Goal: Information Seeking & Learning: Learn about a topic

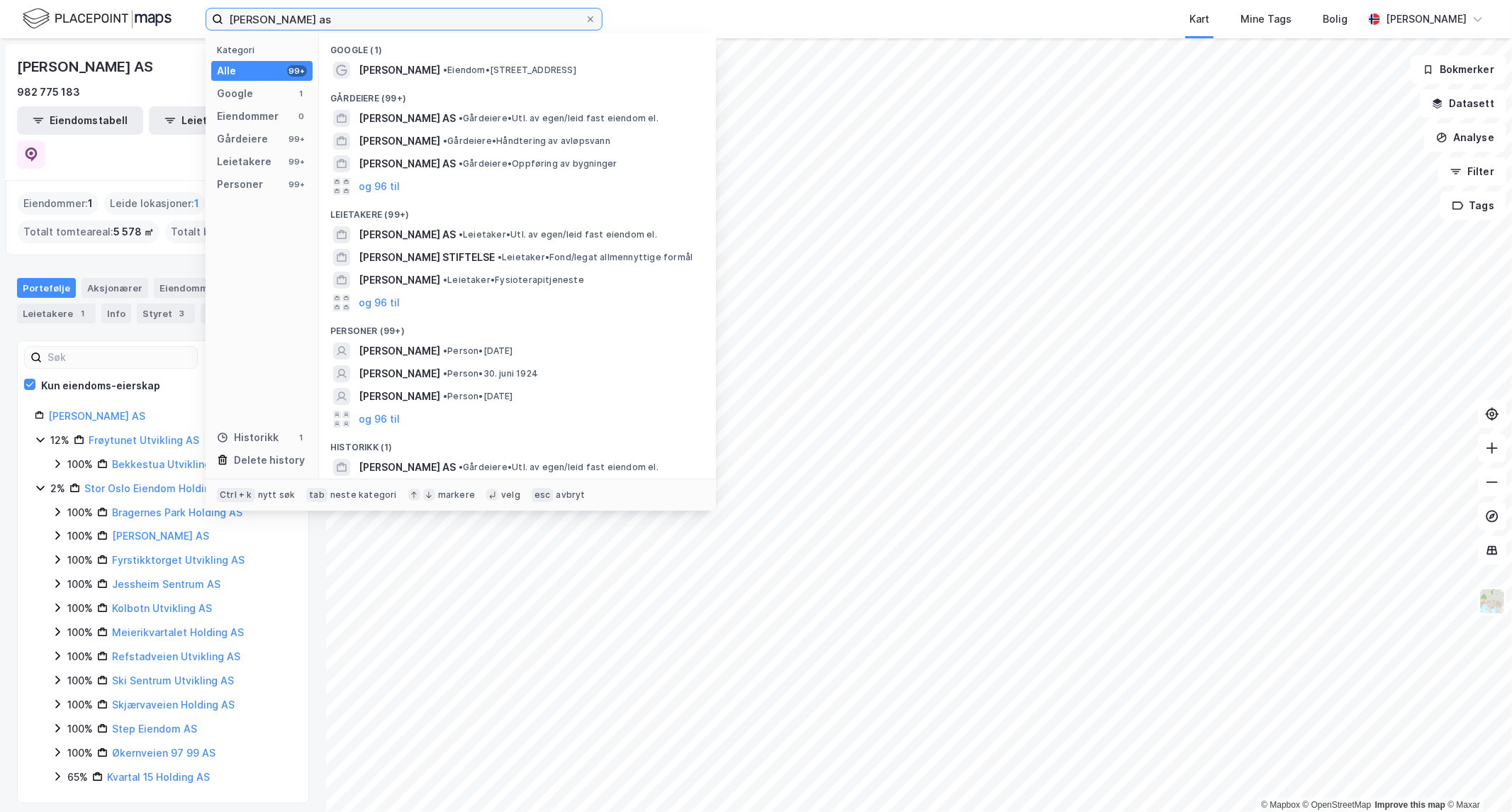
drag, startPoint x: 401, startPoint y: 16, endPoint x: -733, endPoint y: 62, distance: 1134.9
click at [0, 62] on html "[PERSON_NAME] as Kategori Alle 99+ Google 1 Eiendommer 0 Gårdeiere 99+ Leietake…" at bounding box center [756, 406] width 1512 height 812
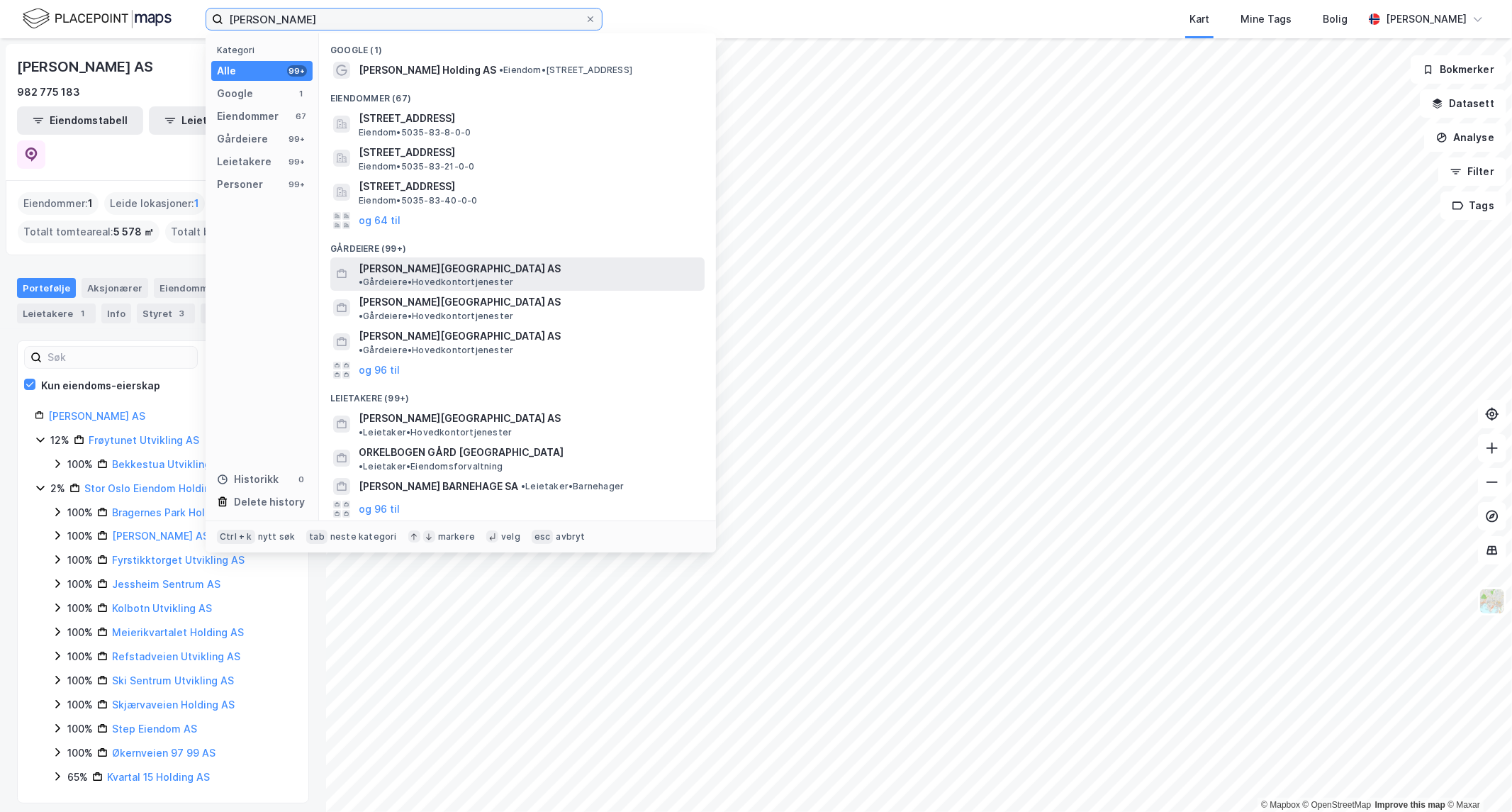
type input "[PERSON_NAME]"
click at [392, 268] on span "[PERSON_NAME][GEOGRAPHIC_DATA] AS" at bounding box center [460, 269] width 202 height 17
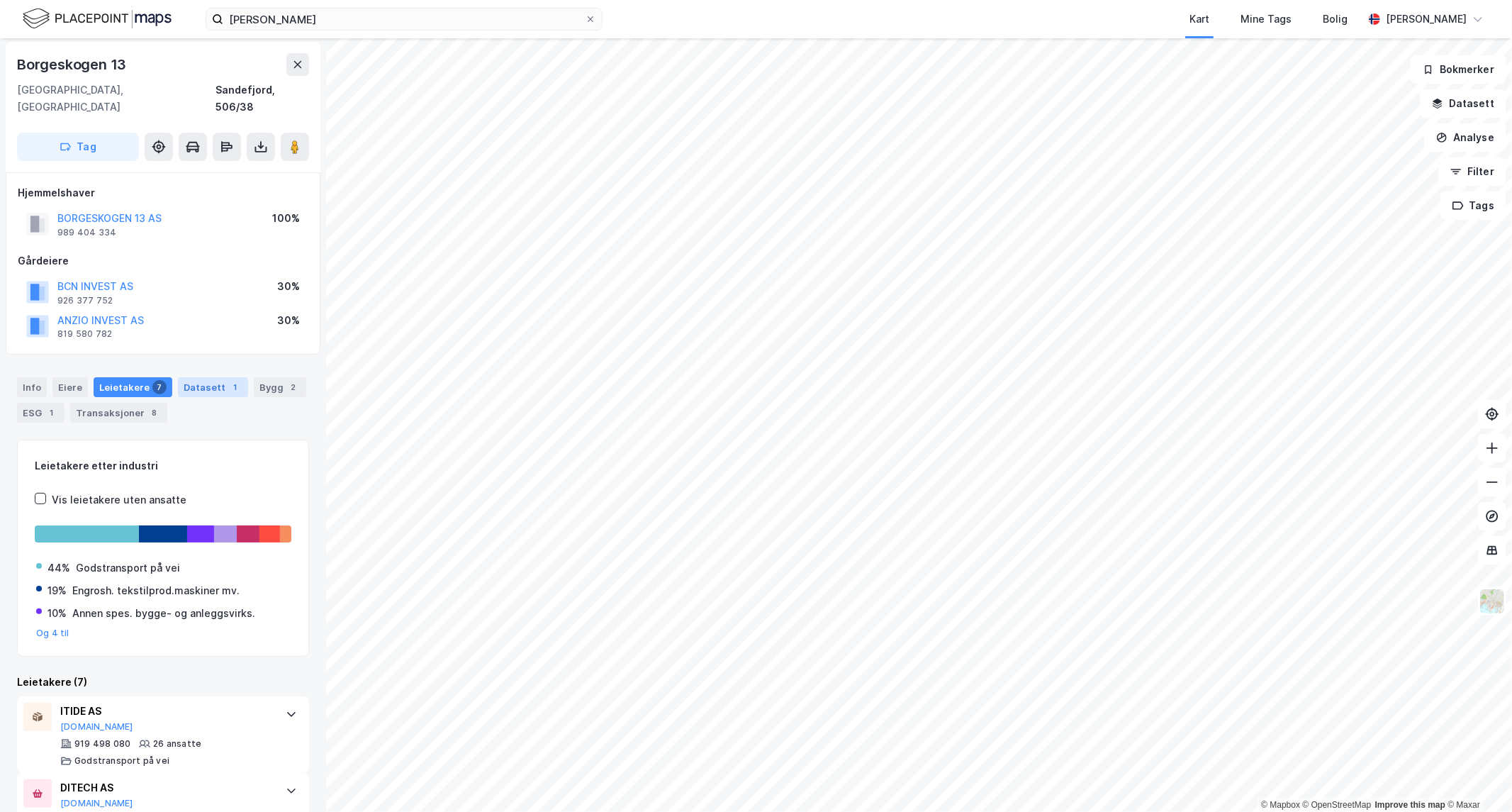
scroll to position [1, 0]
click at [203, 379] on div "Datasett 1" at bounding box center [213, 388] width 70 height 20
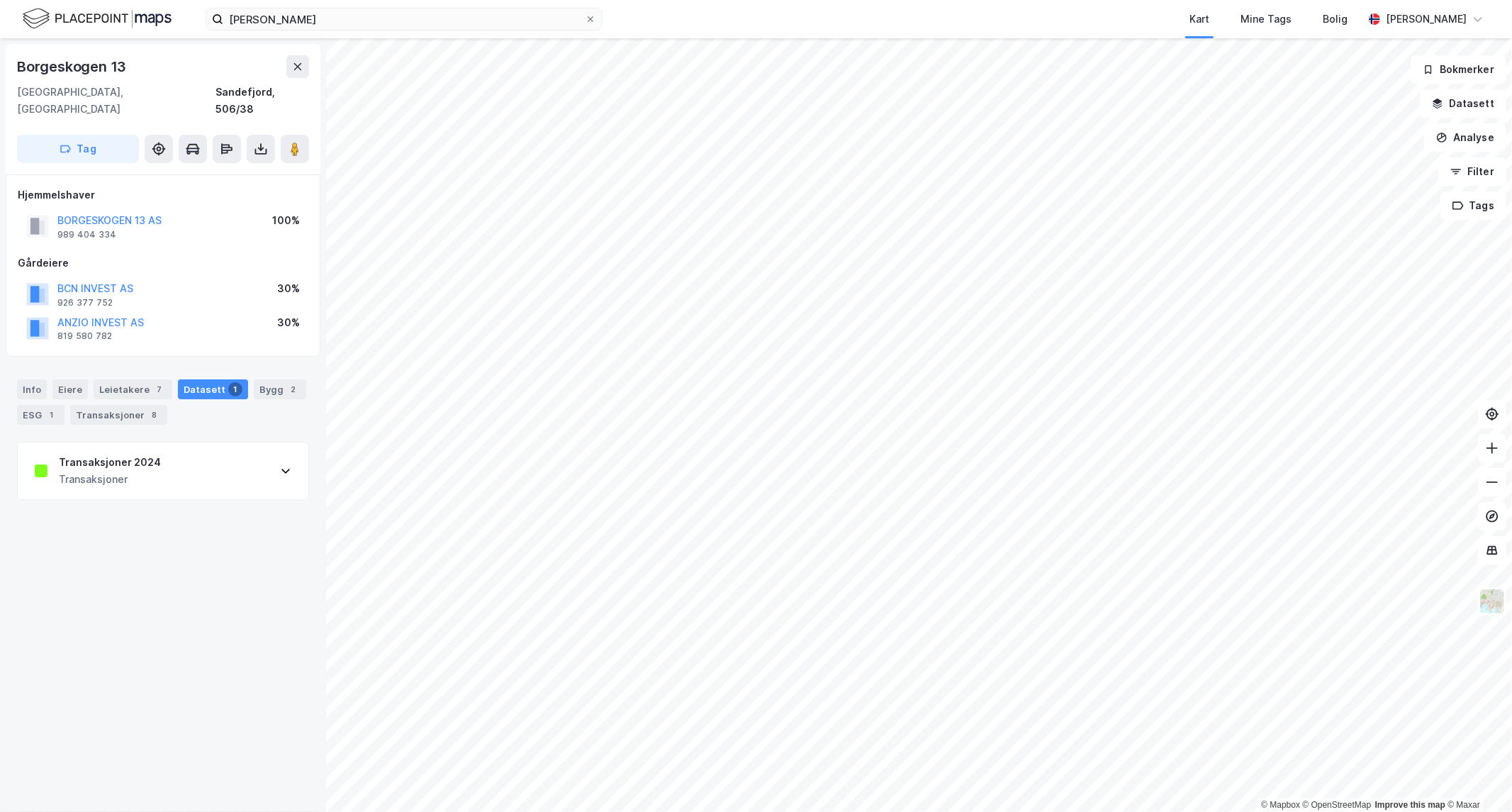
click at [282, 459] on div "Transaksjoner 2024 Transaksjoner" at bounding box center [162, 471] width 291 height 57
click at [64, 380] on div "Eiere" at bounding box center [70, 389] width 35 height 20
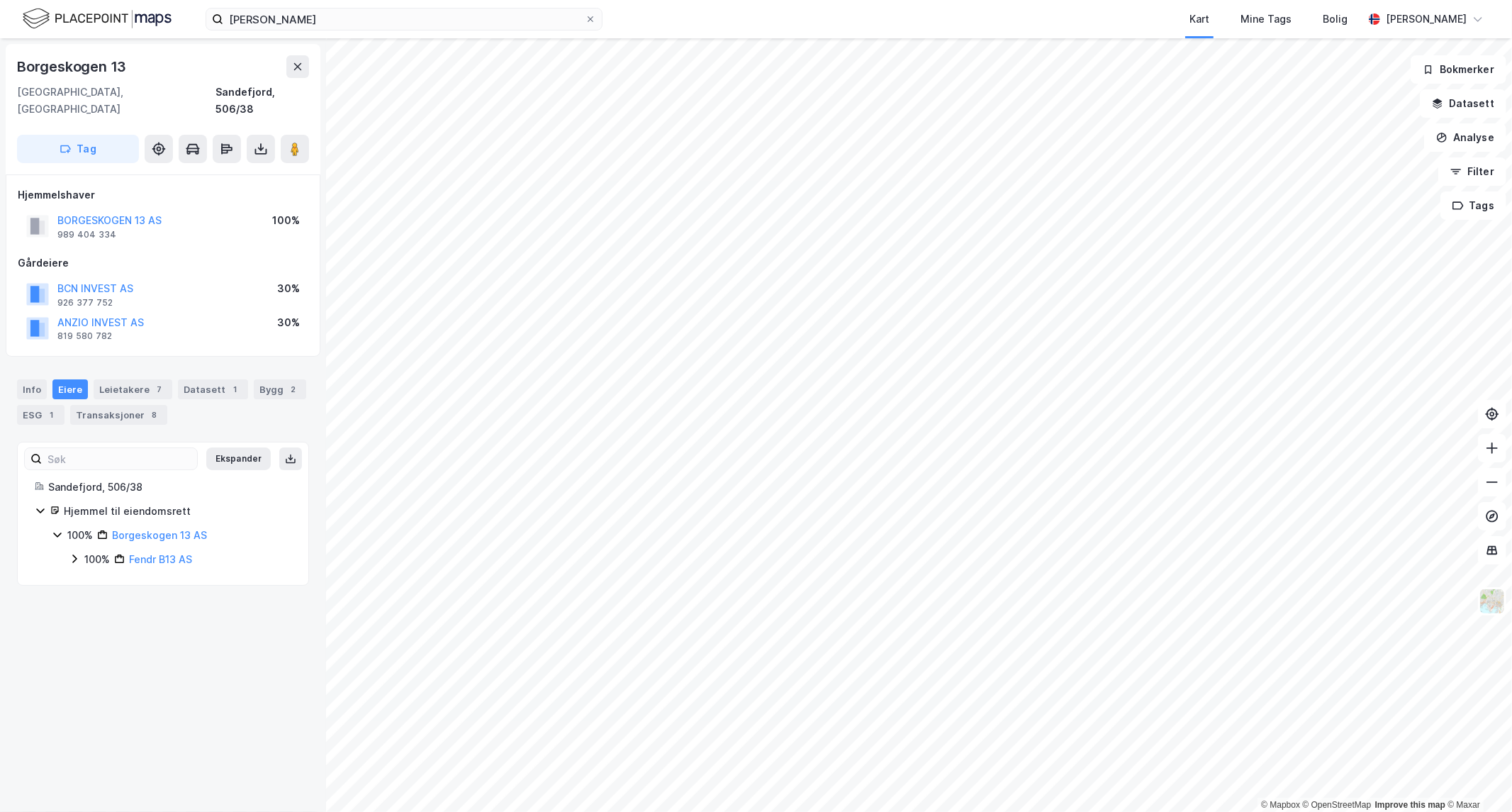
click at [74, 553] on icon at bounding box center [74, 559] width 11 height 11
click at [93, 578] on icon at bounding box center [91, 582] width 4 height 9
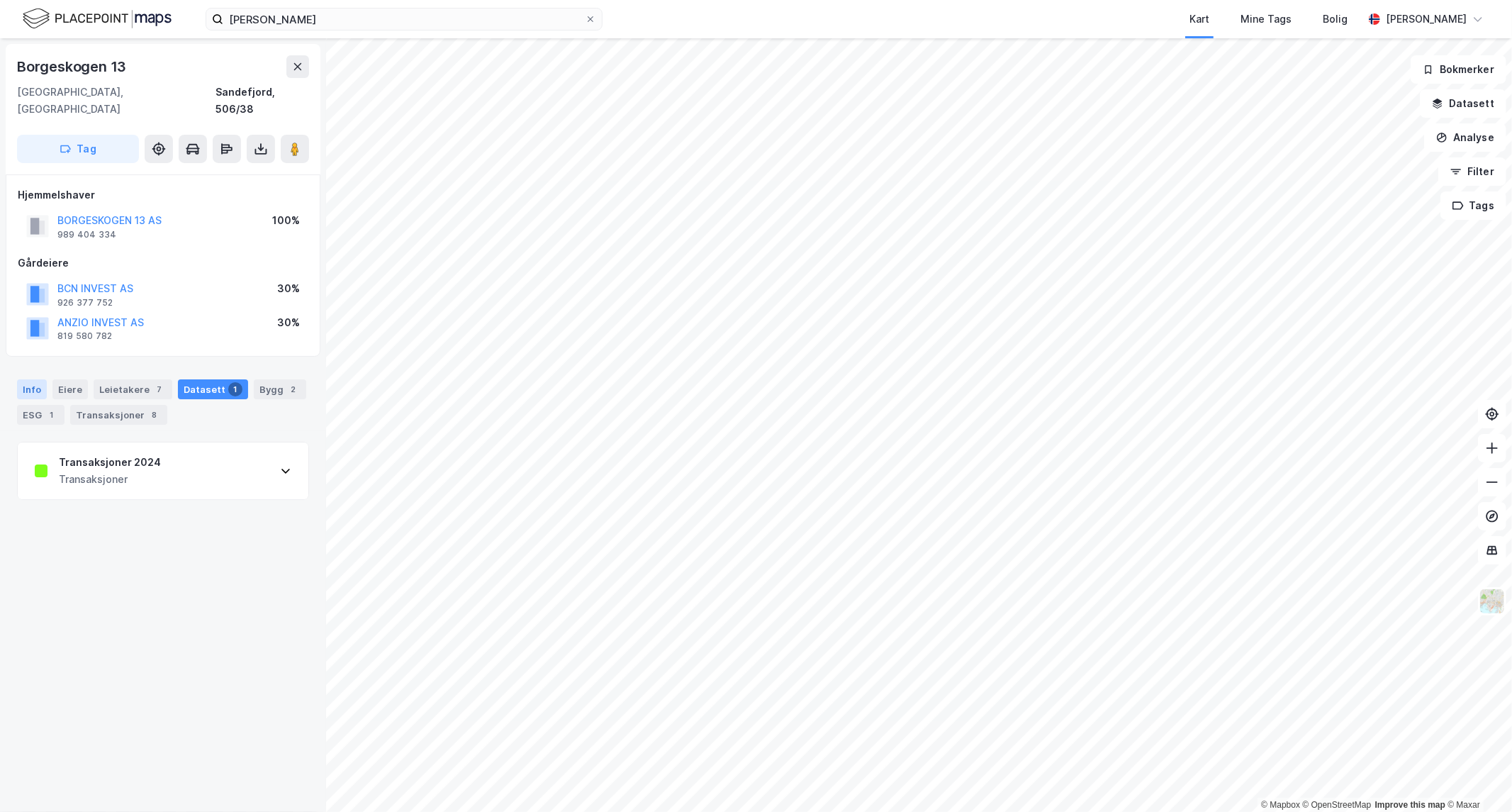
click at [32, 380] on div "Info" at bounding box center [32, 389] width 30 height 20
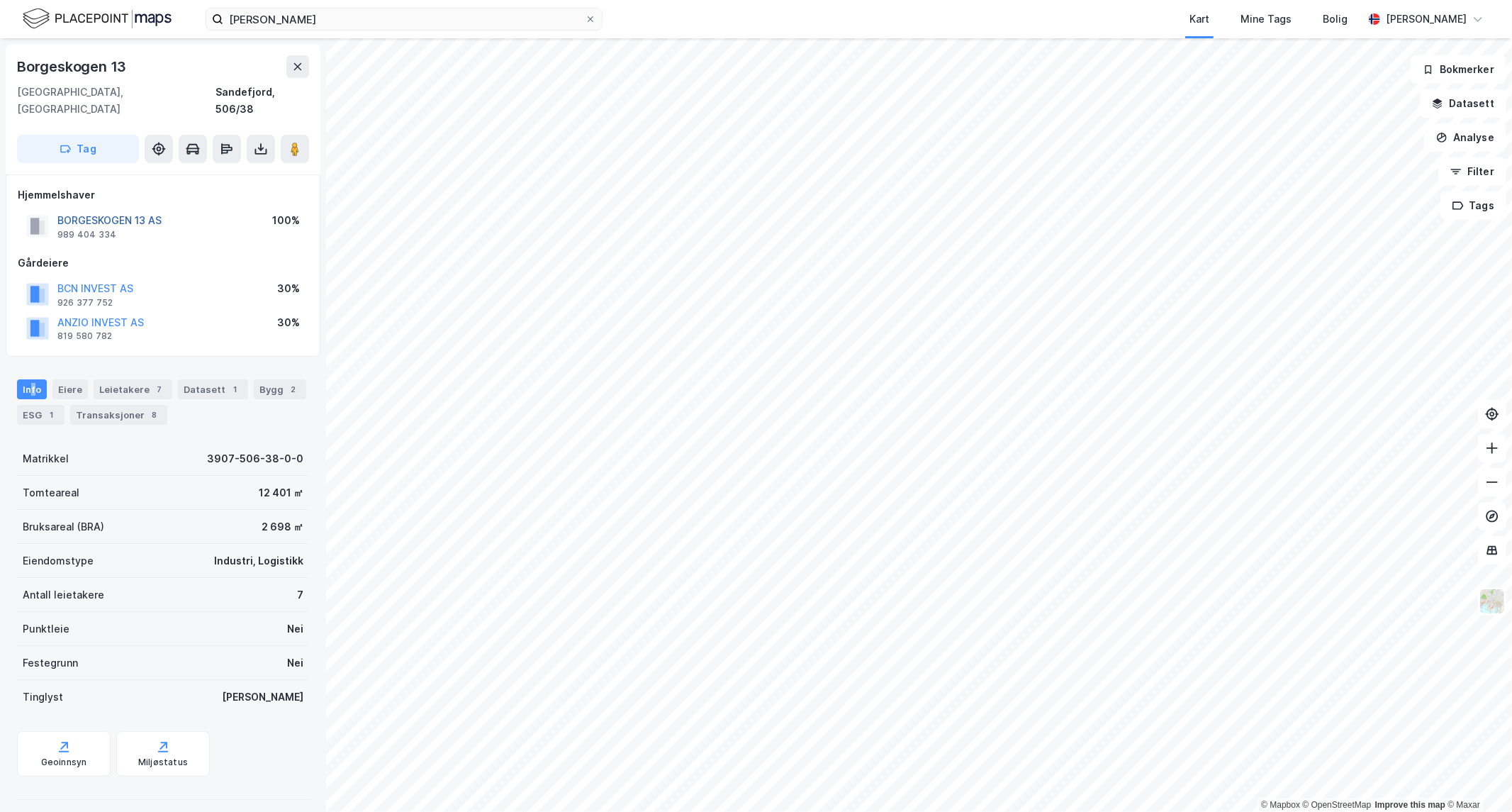
click at [0, 0] on button "BORGESKOGEN 13 AS" at bounding box center [0, 0] width 0 height 0
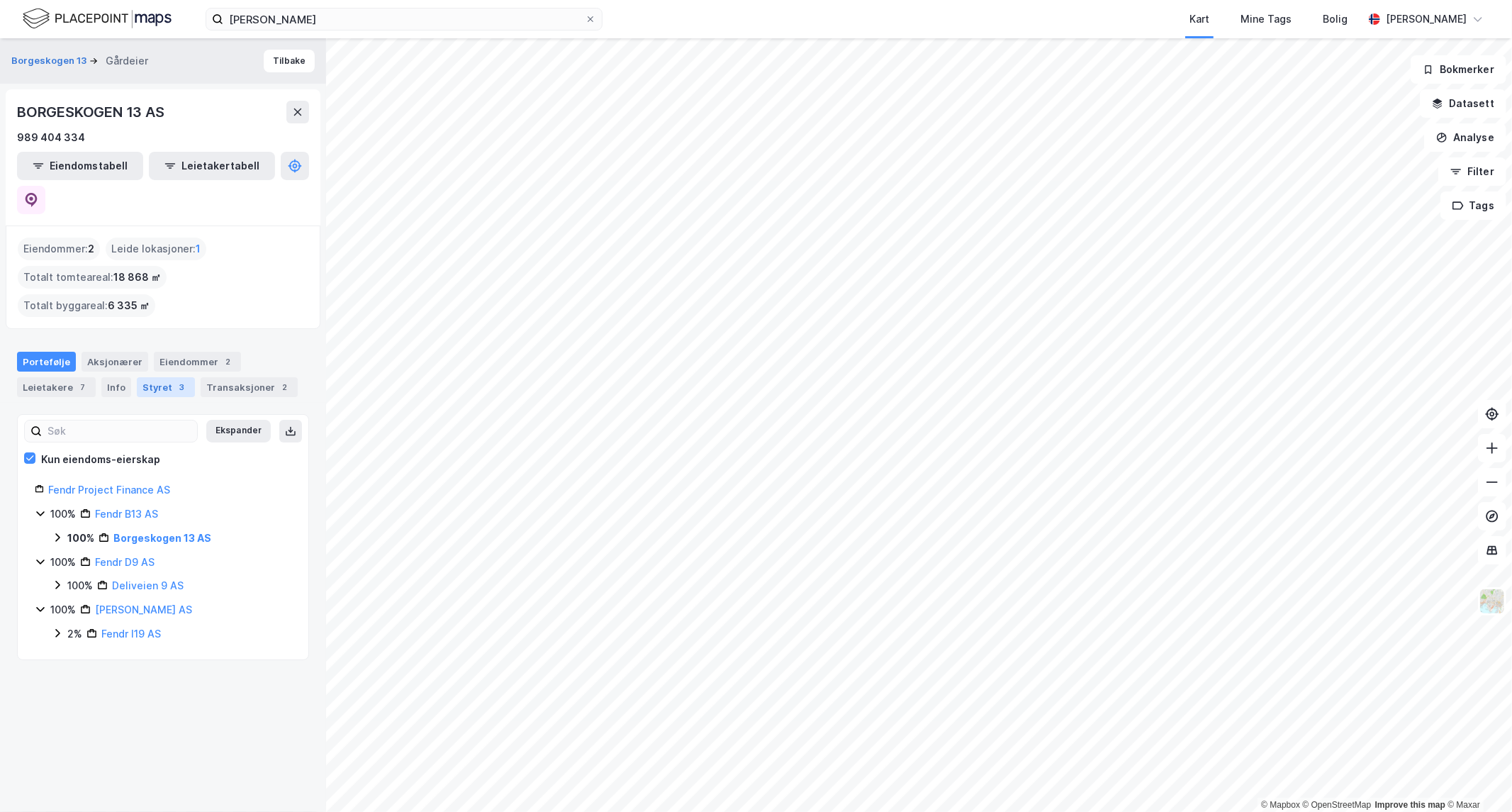
click at [151, 377] on div "Styret 3" at bounding box center [166, 387] width 58 height 20
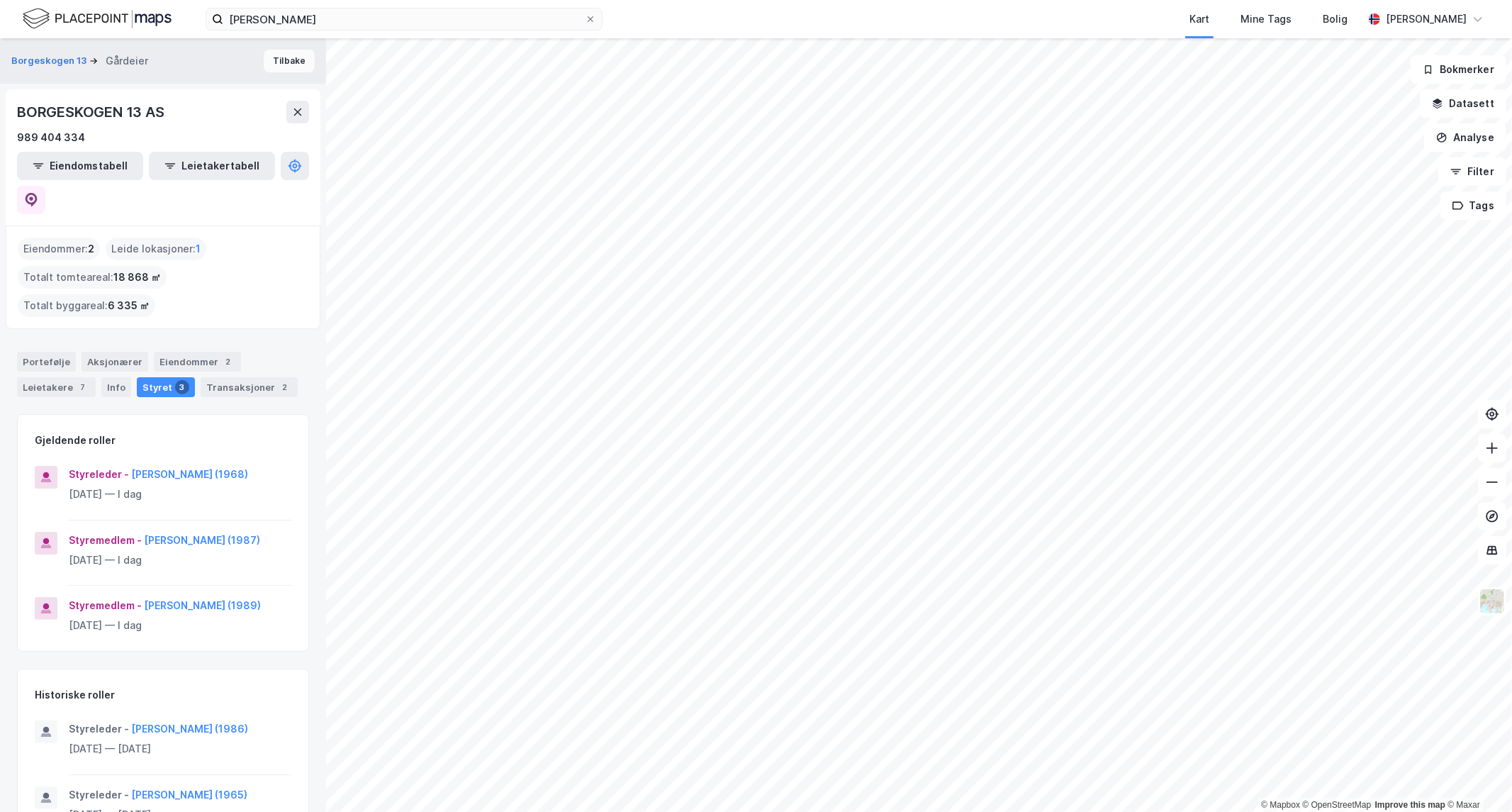
click at [286, 65] on button "Tilbake" at bounding box center [289, 61] width 51 height 23
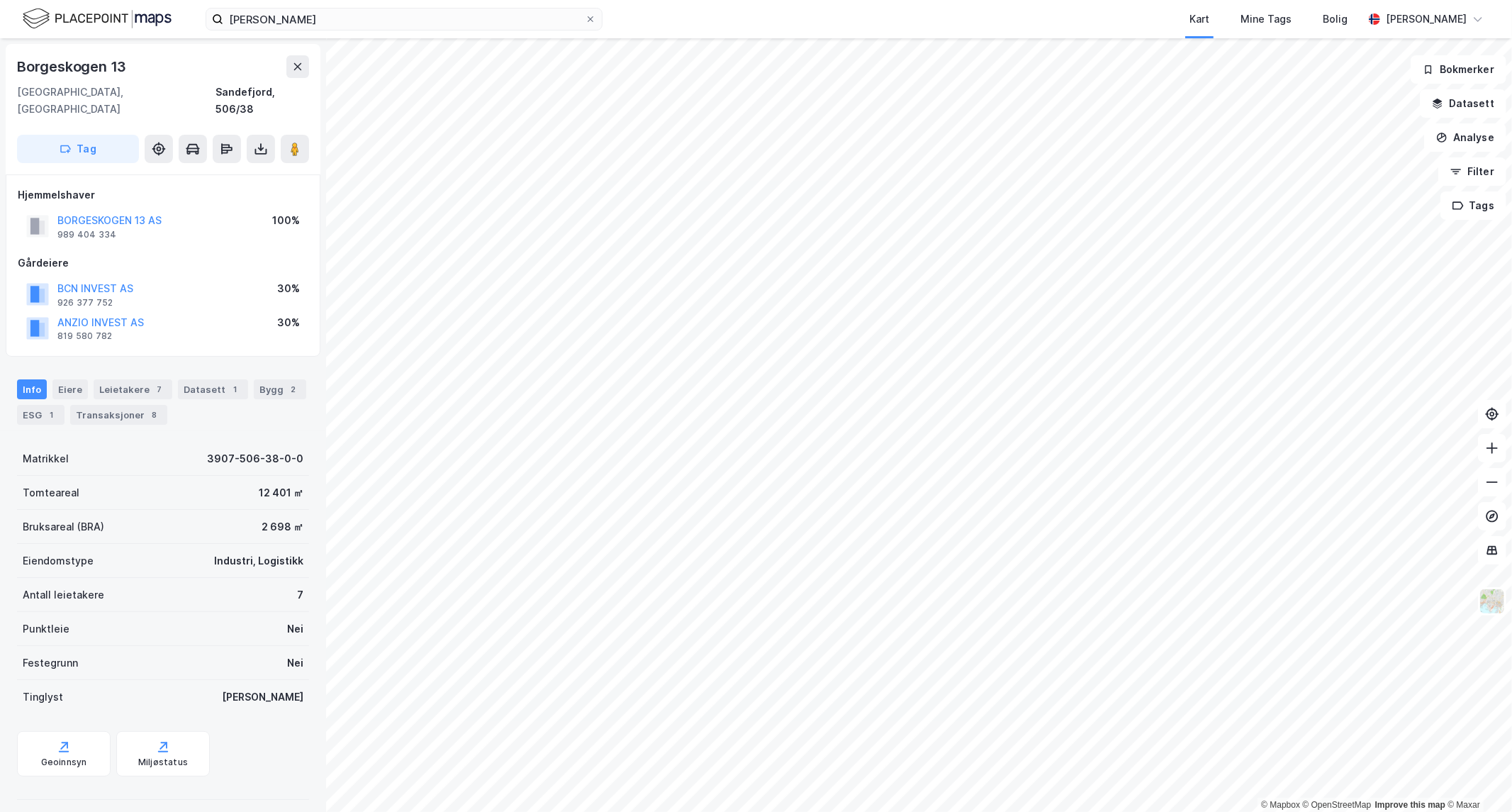
drag, startPoint x: 200, startPoint y: 260, endPoint x: 181, endPoint y: 253, distance: 20.2
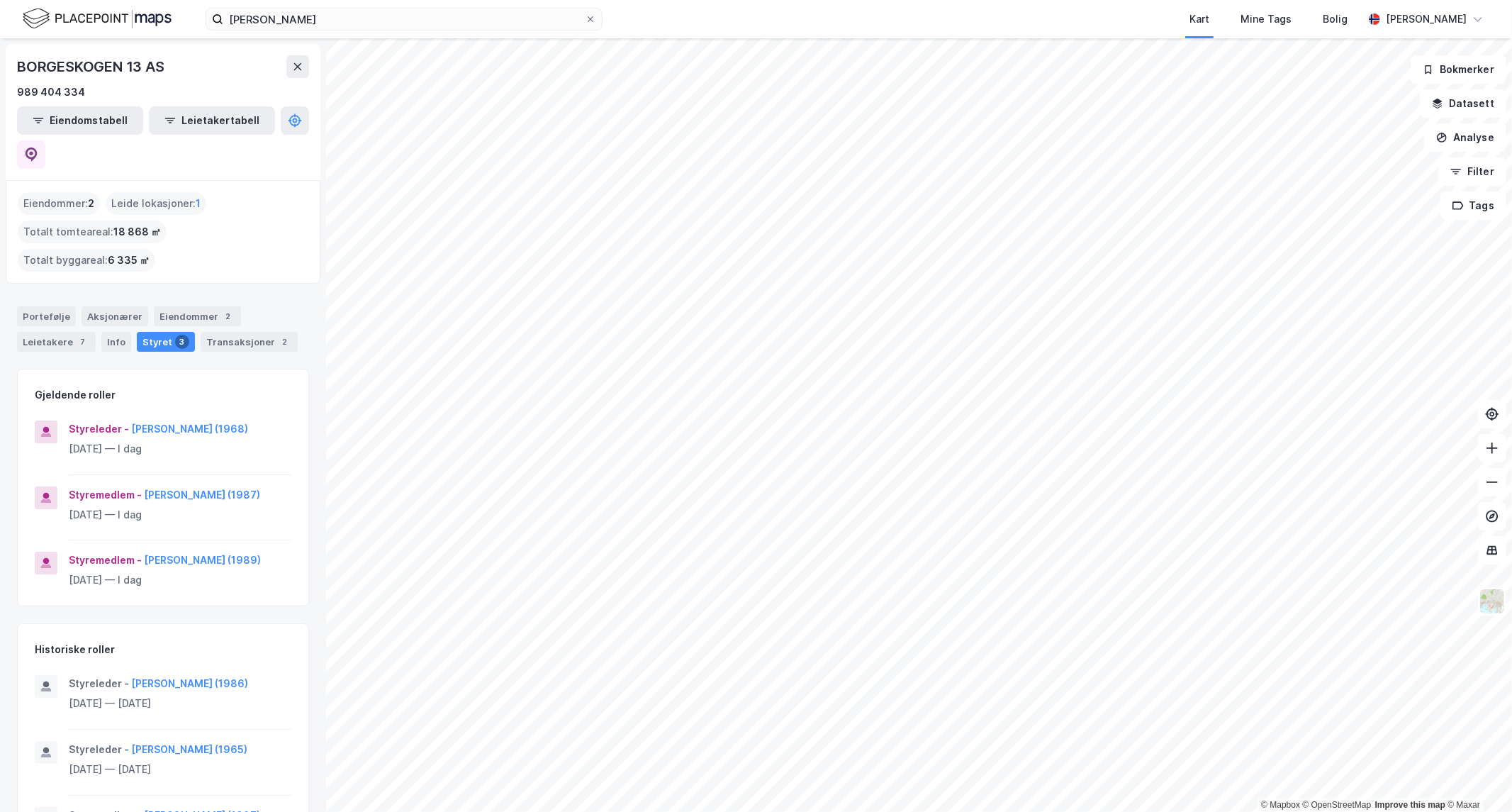
click at [187, 66] on div "© Mapbox © OpenStreetMap Improve this map © [PERSON_NAME] 13 AS 989 404 334 Eie…" at bounding box center [756, 425] width 1512 height 774
click at [182, 60] on div "BORGESKOGEN 13 AS" at bounding box center [163, 66] width 292 height 23
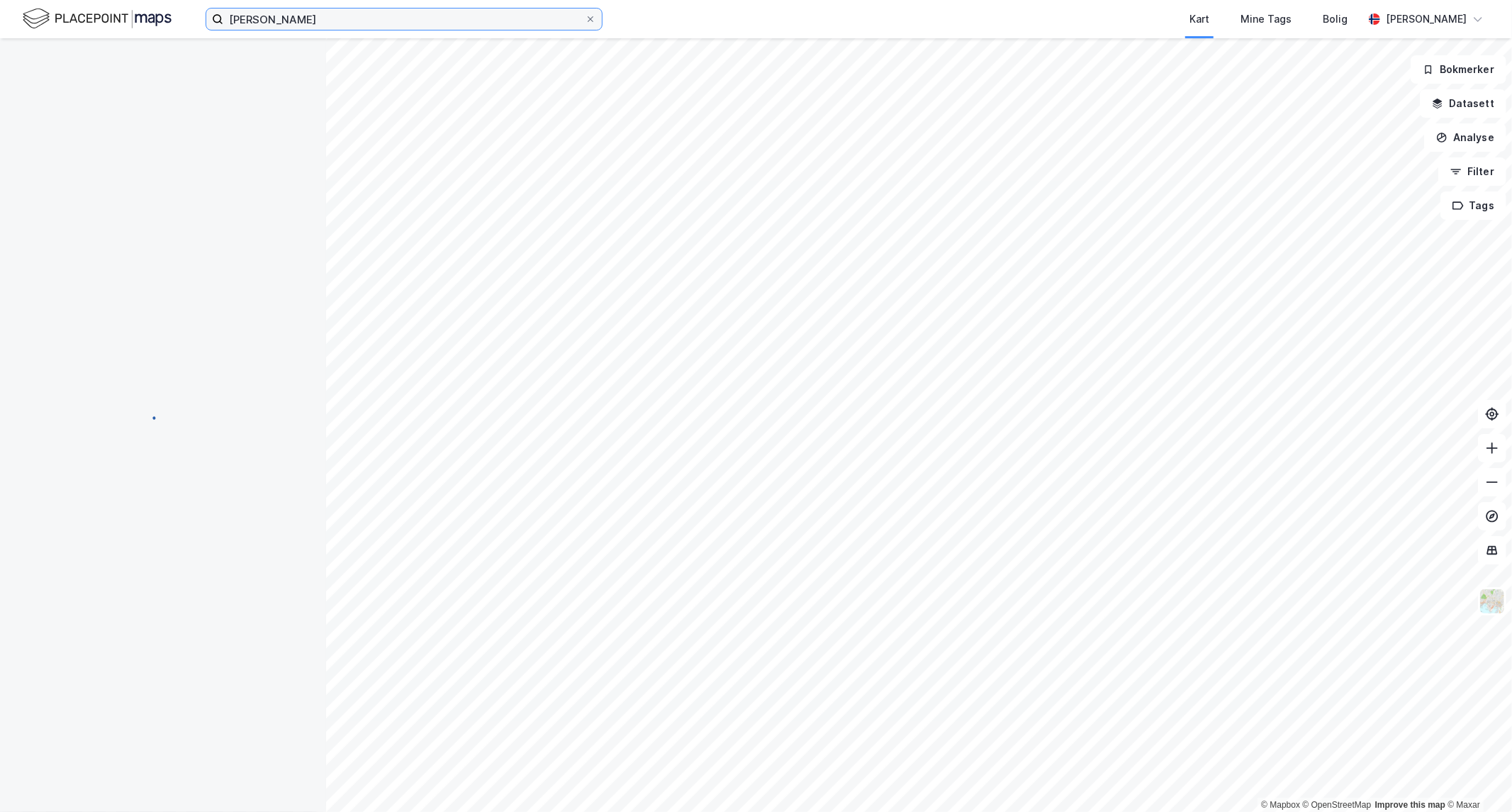
click at [368, 11] on input "[PERSON_NAME]" at bounding box center [404, 19] width 361 height 21
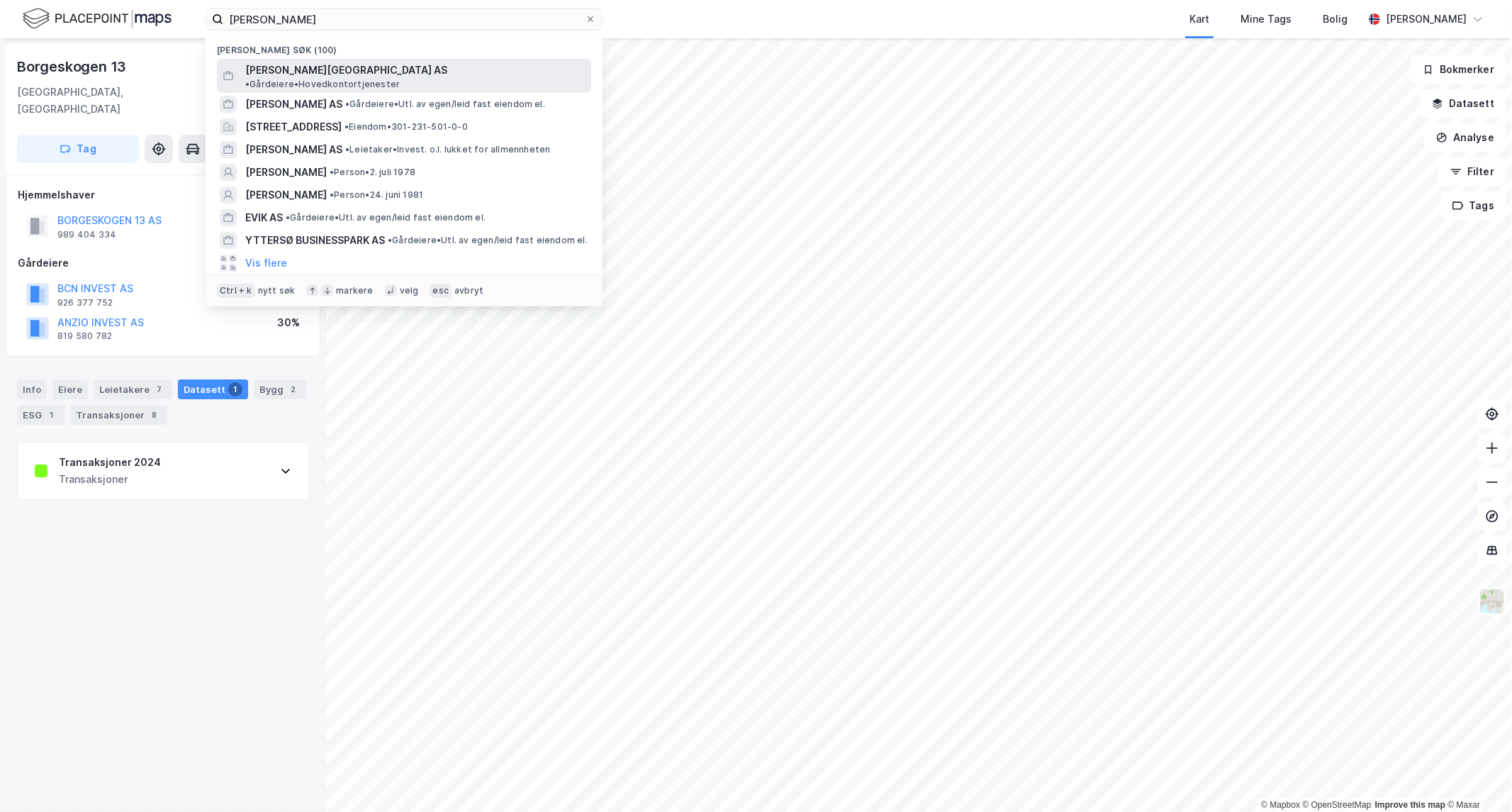
click at [249, 79] on span "•" at bounding box center [247, 84] width 4 height 10
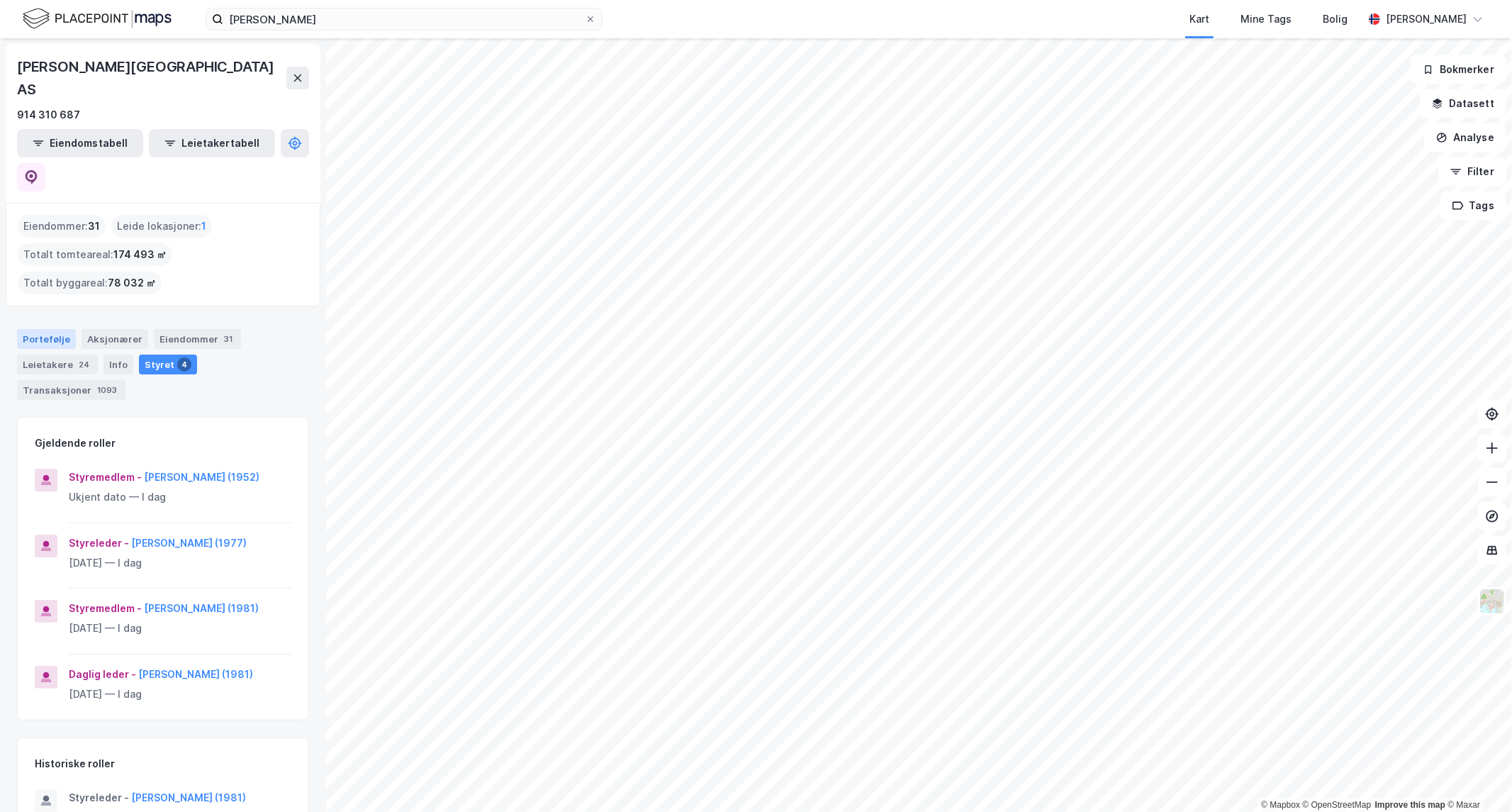
click at [51, 329] on div "Portefølje" at bounding box center [47, 339] width 59 height 20
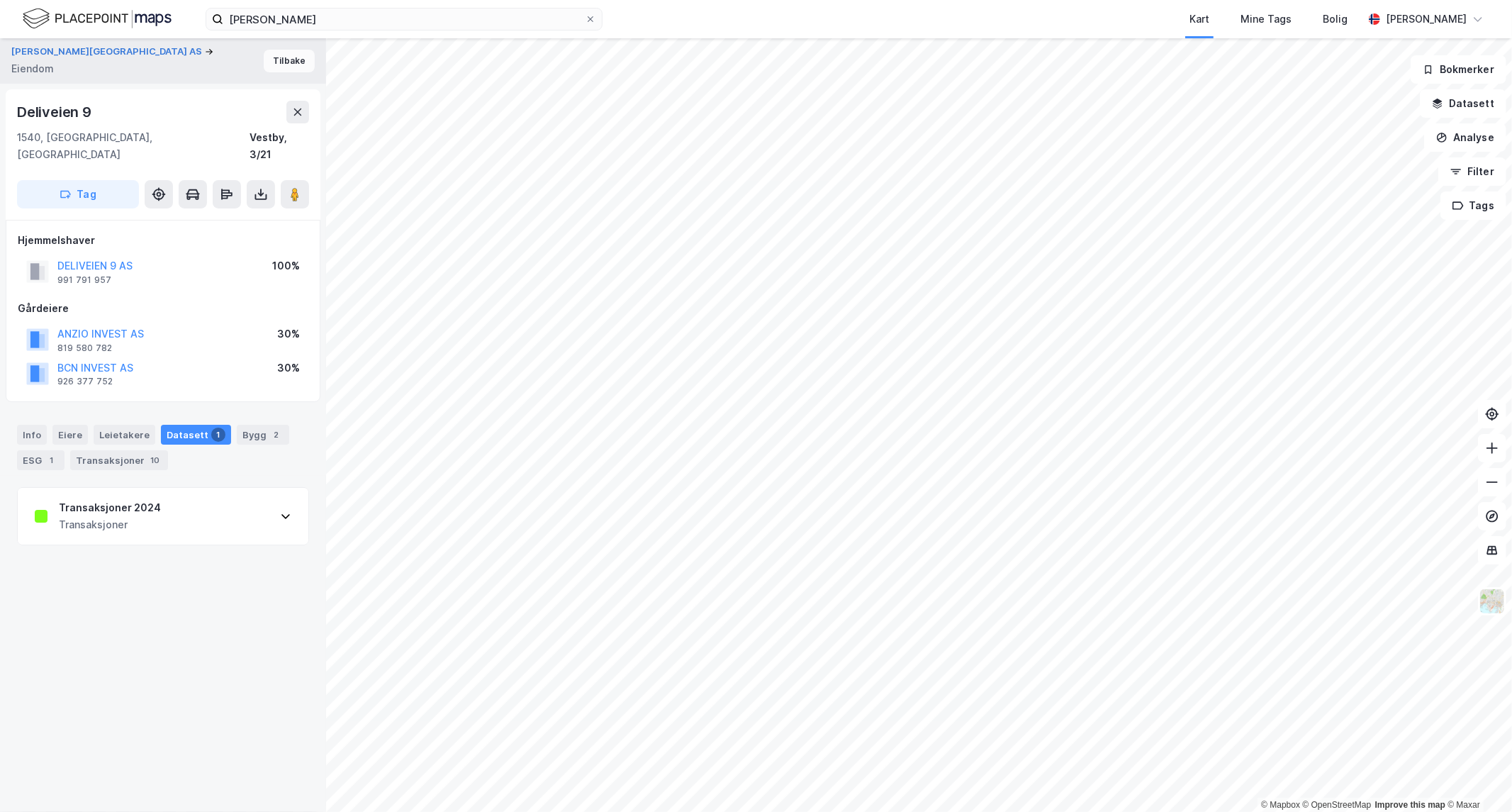
click at [284, 65] on button "Tilbake" at bounding box center [289, 61] width 51 height 23
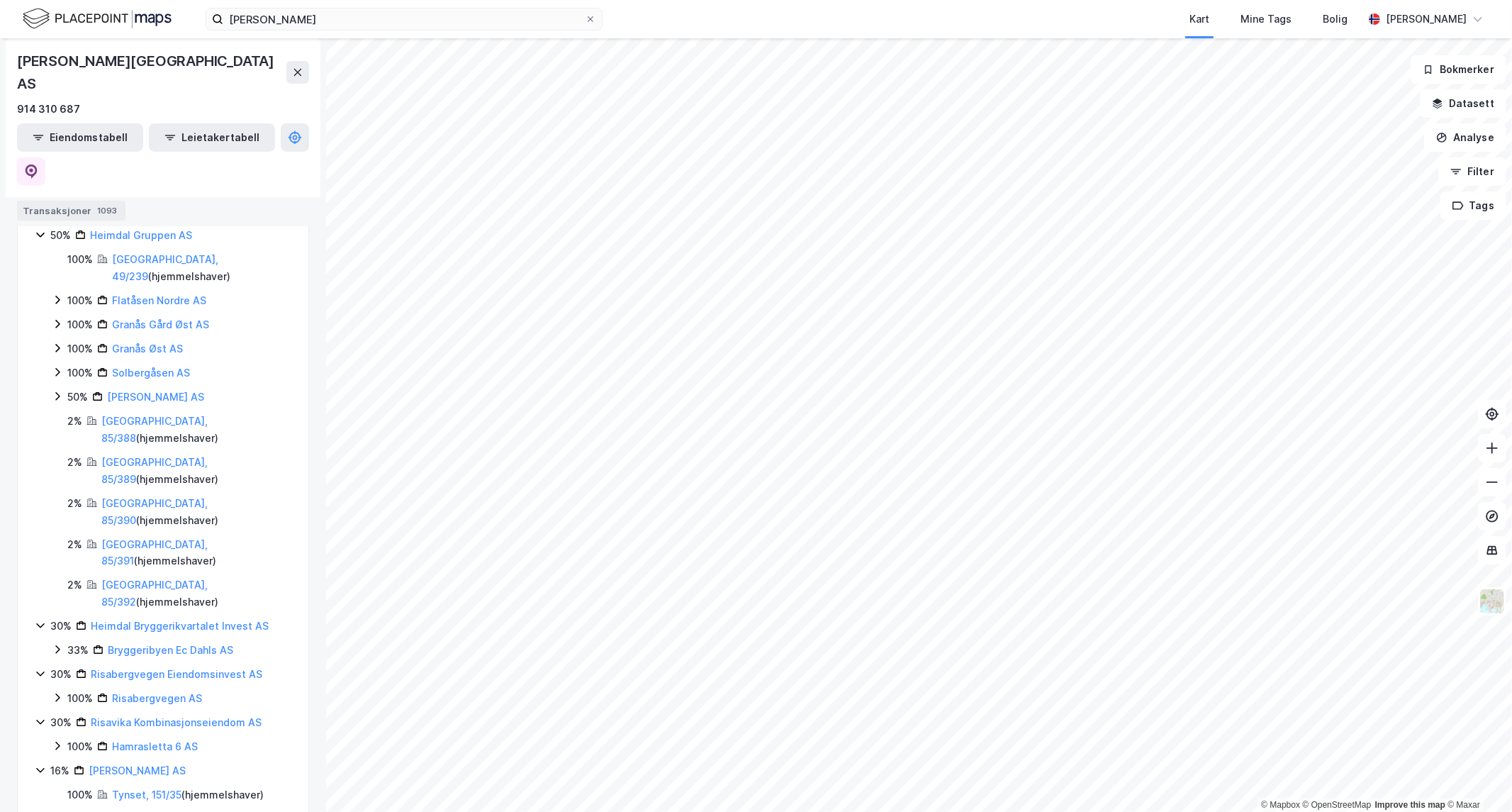
scroll to position [382, 0]
click at [176, 713] on link "Risavika Kombinasjonseiendom AS" at bounding box center [176, 719] width 171 height 12
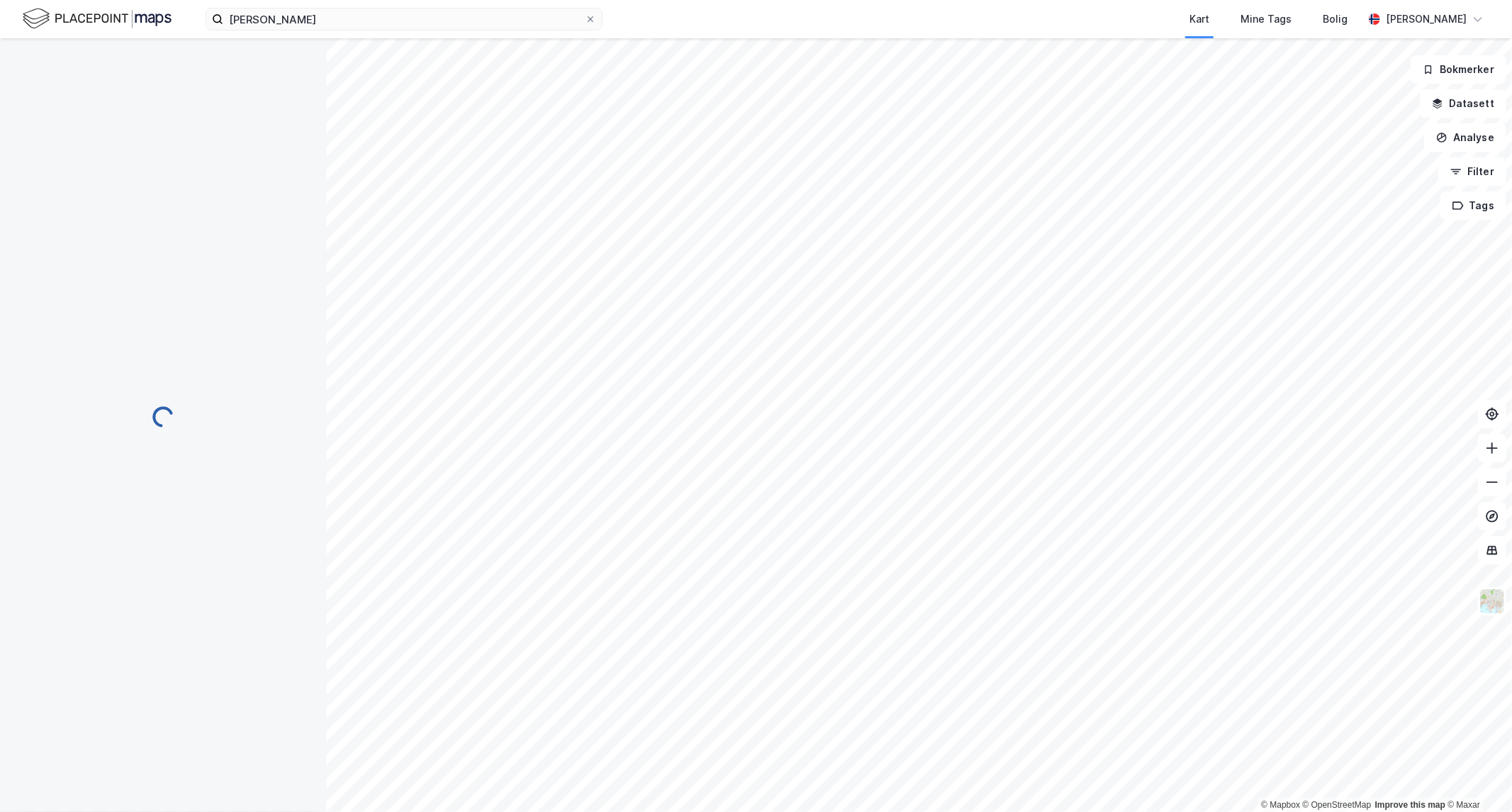
scroll to position [0, 0]
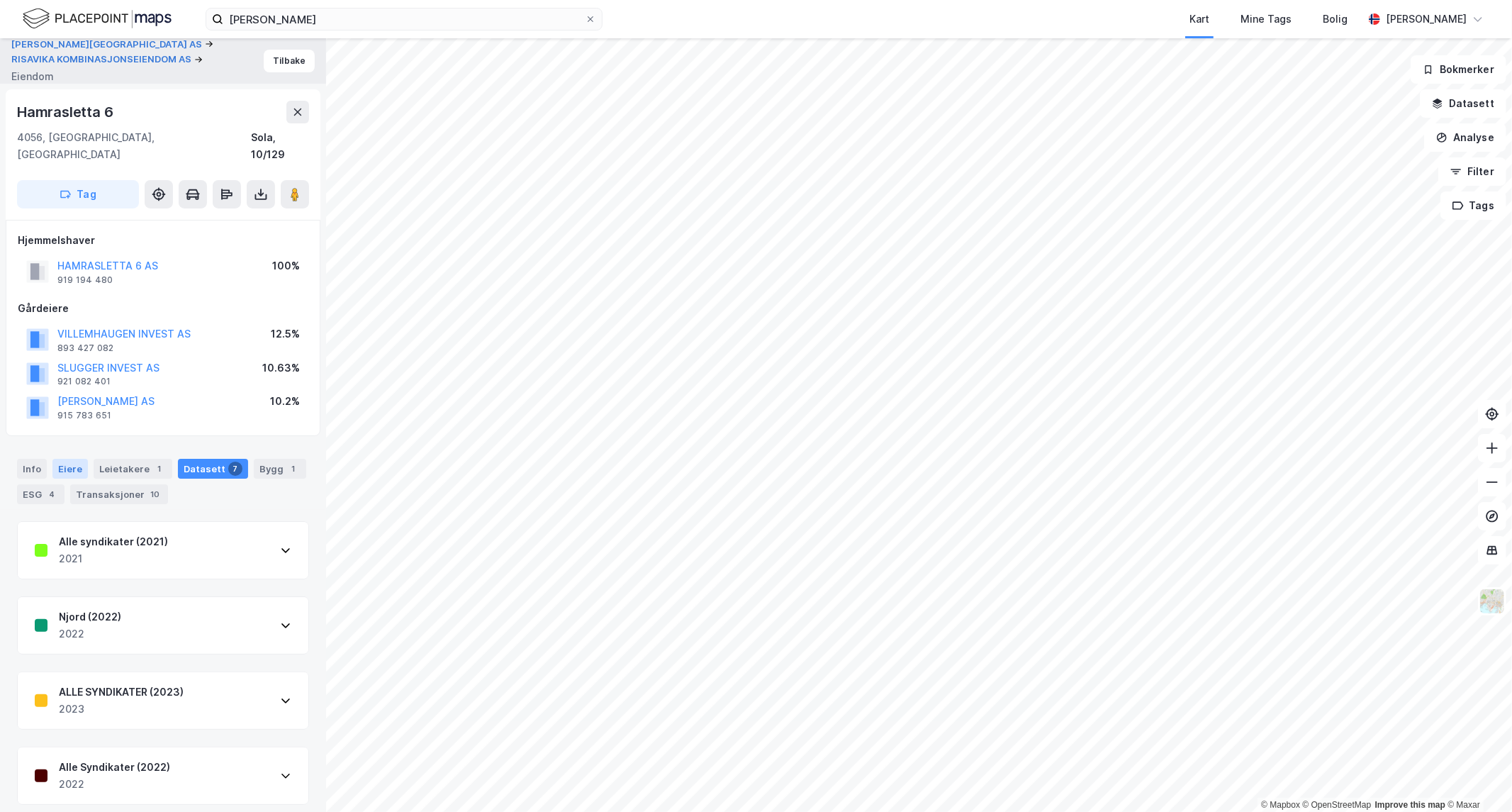
click at [67, 459] on div "Eiere" at bounding box center [70, 469] width 35 height 20
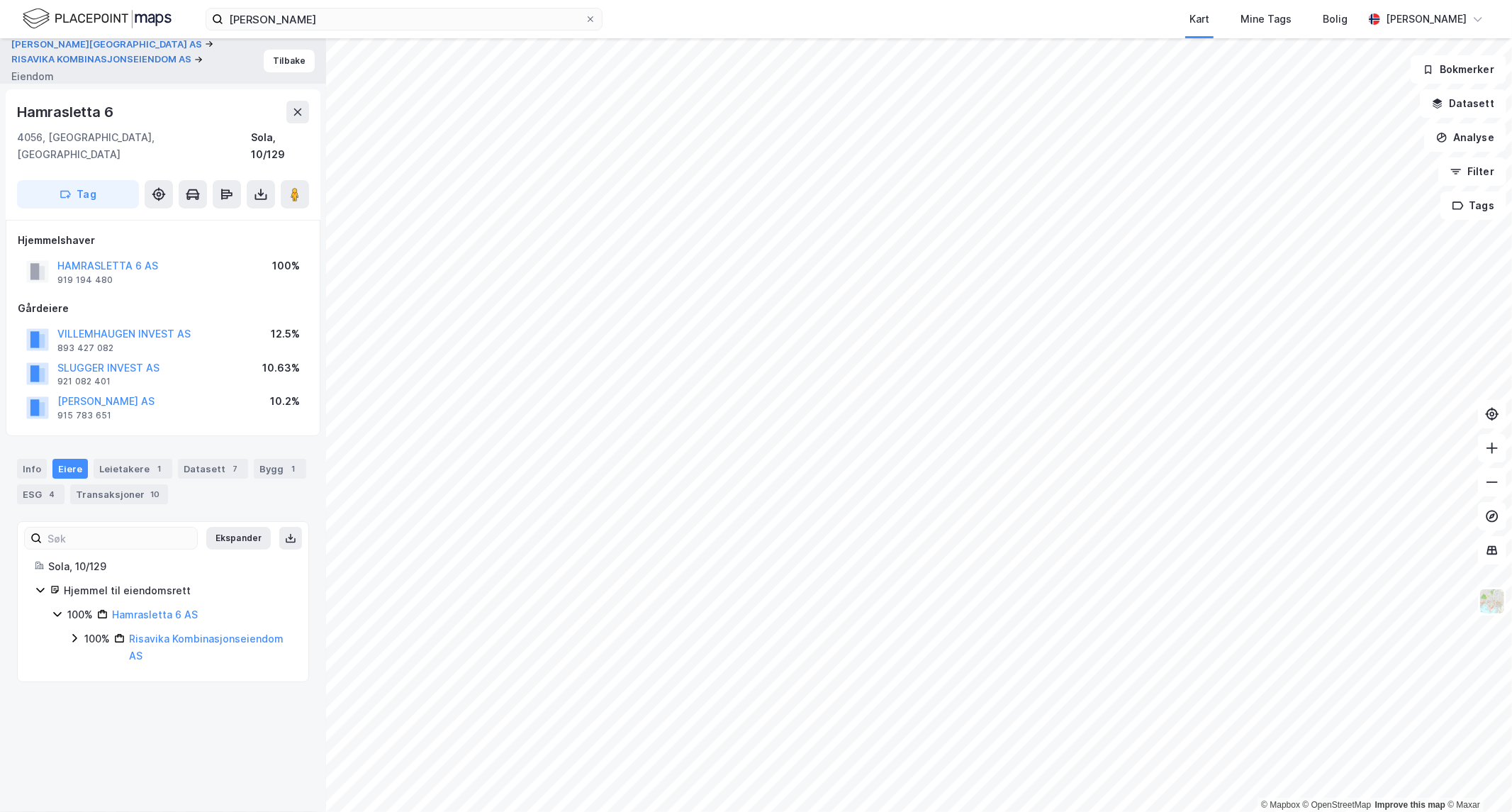
click at [74, 633] on icon at bounding box center [74, 638] width 11 height 11
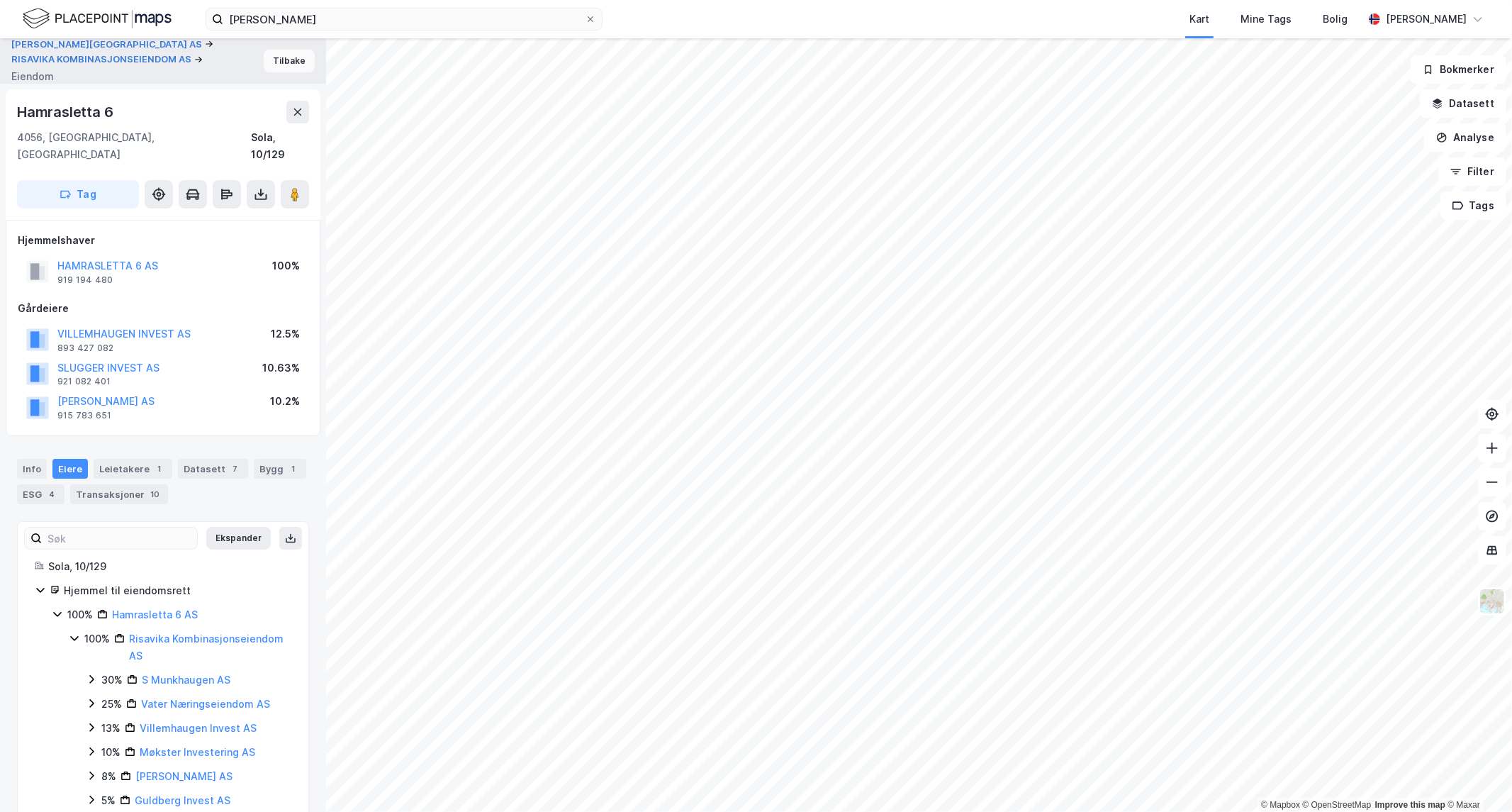
click at [265, 61] on button "Tilbake" at bounding box center [289, 61] width 51 height 23
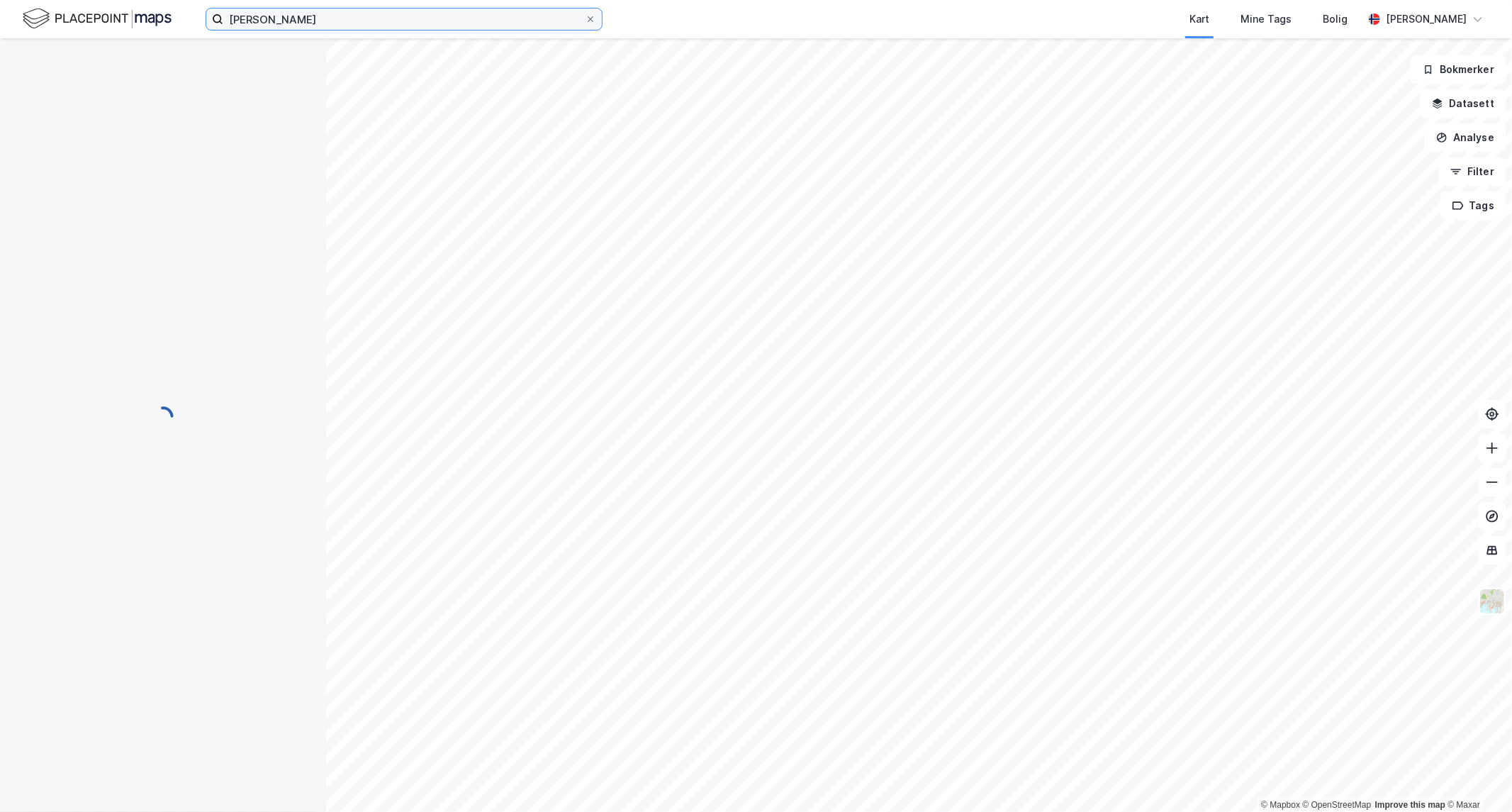
click at [390, 9] on input "[PERSON_NAME]" at bounding box center [404, 19] width 361 height 21
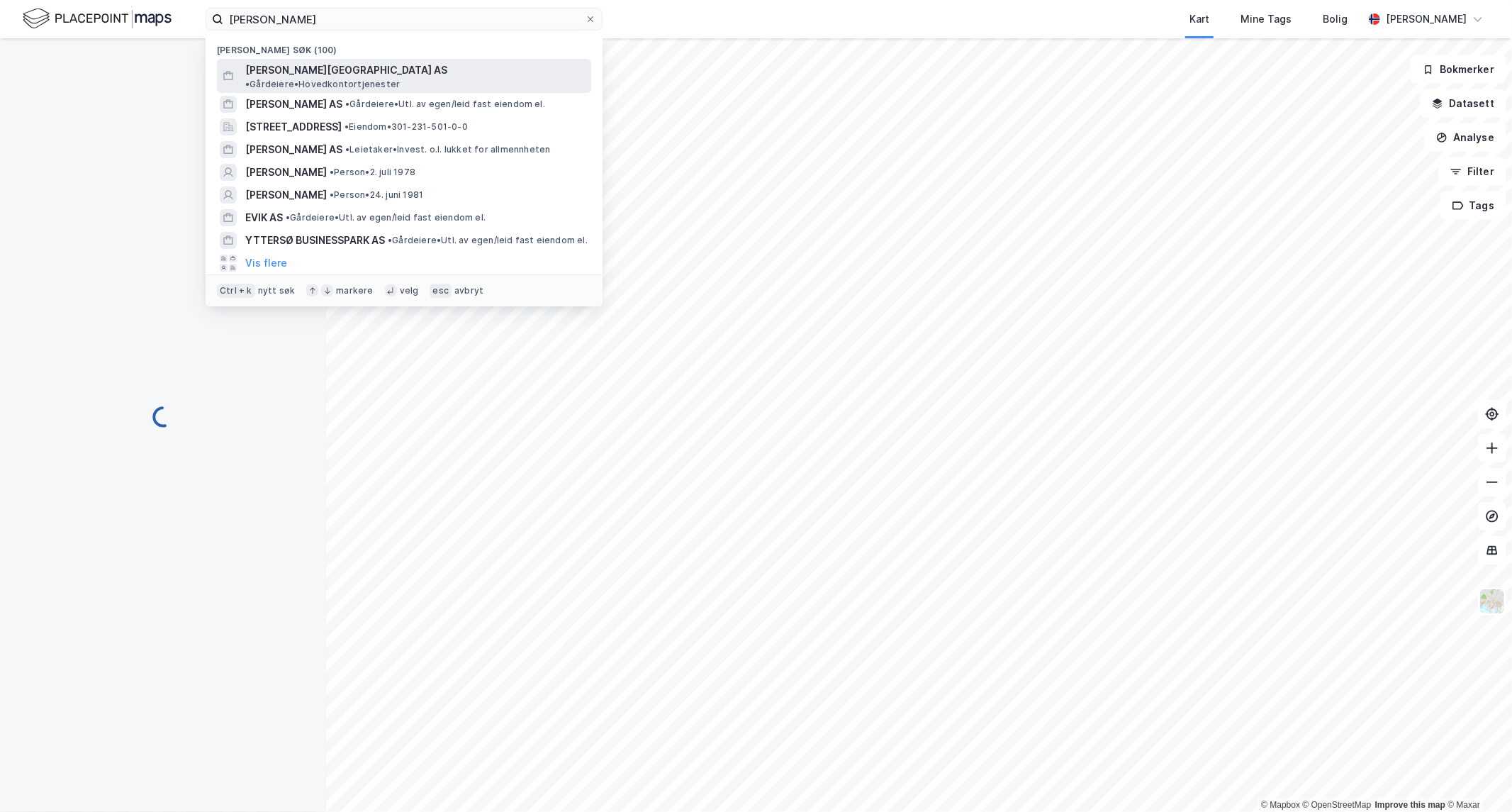
click at [285, 73] on span "[PERSON_NAME][GEOGRAPHIC_DATA] AS" at bounding box center [346, 70] width 202 height 17
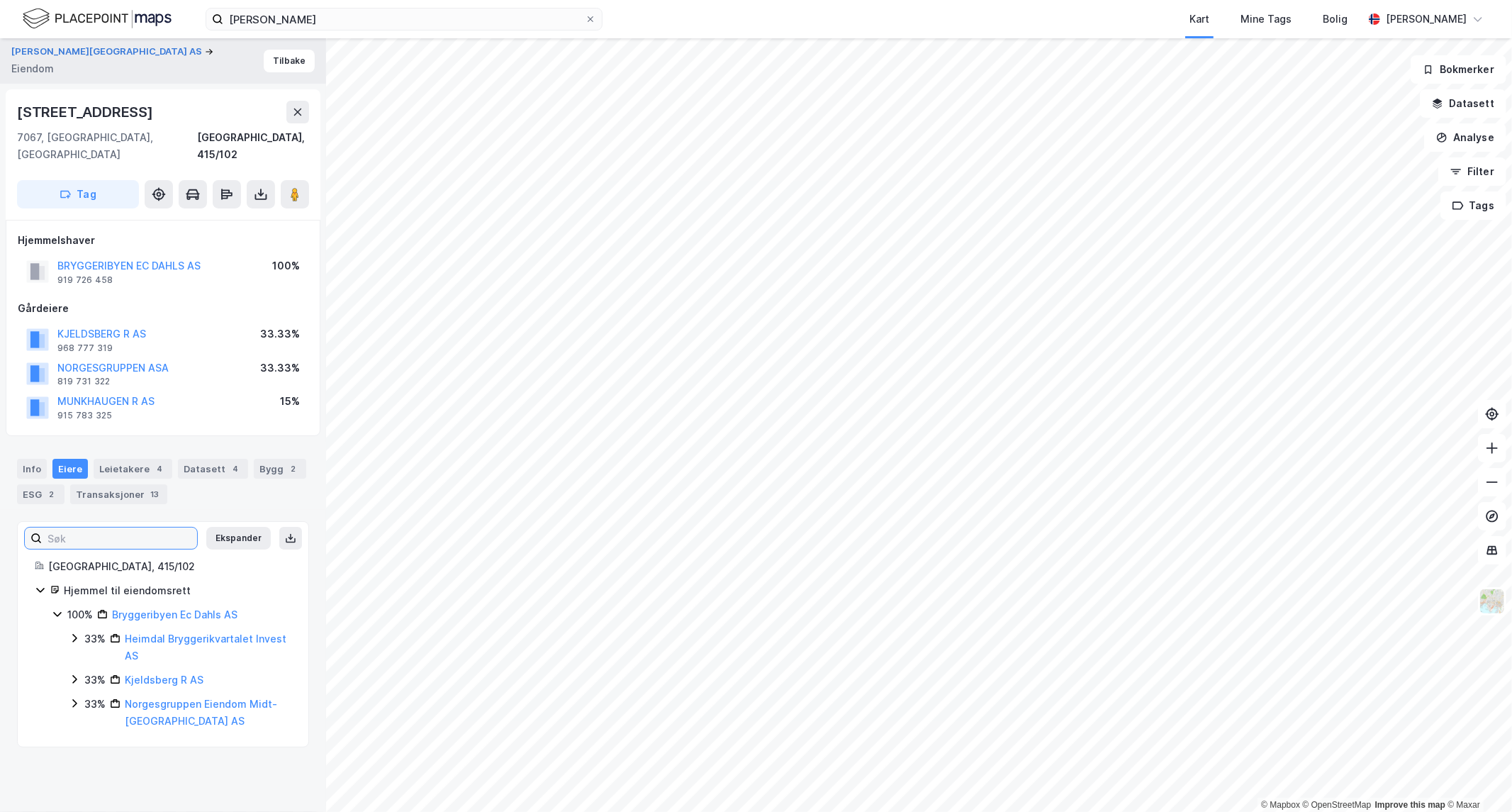
drag, startPoint x: 101, startPoint y: 511, endPoint x: 110, endPoint y: 500, distance: 14.2
